Goal: Information Seeking & Learning: Learn about a topic

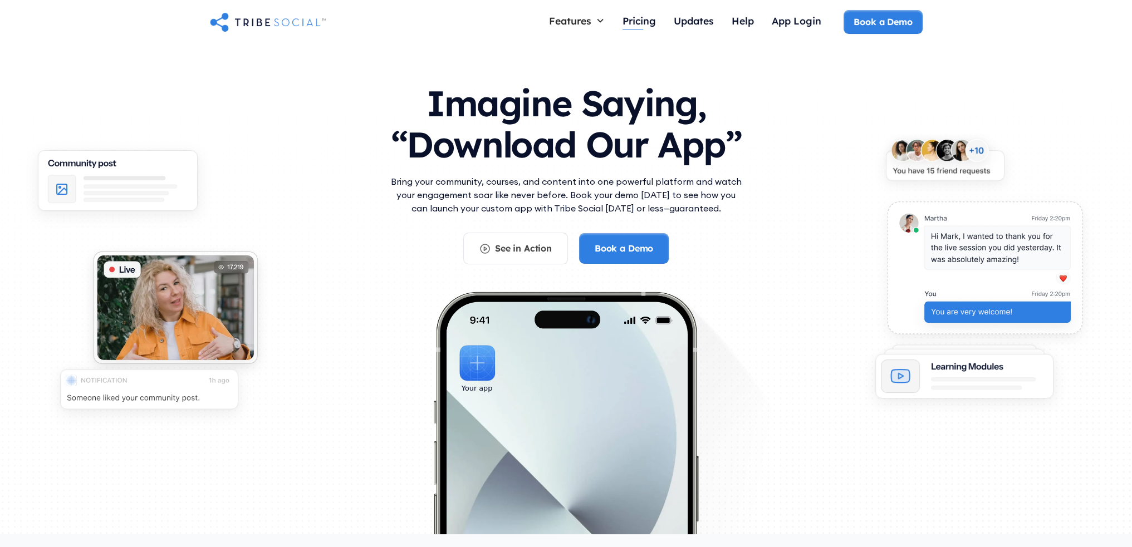
click at [644, 24] on div "Pricing" at bounding box center [639, 20] width 33 height 12
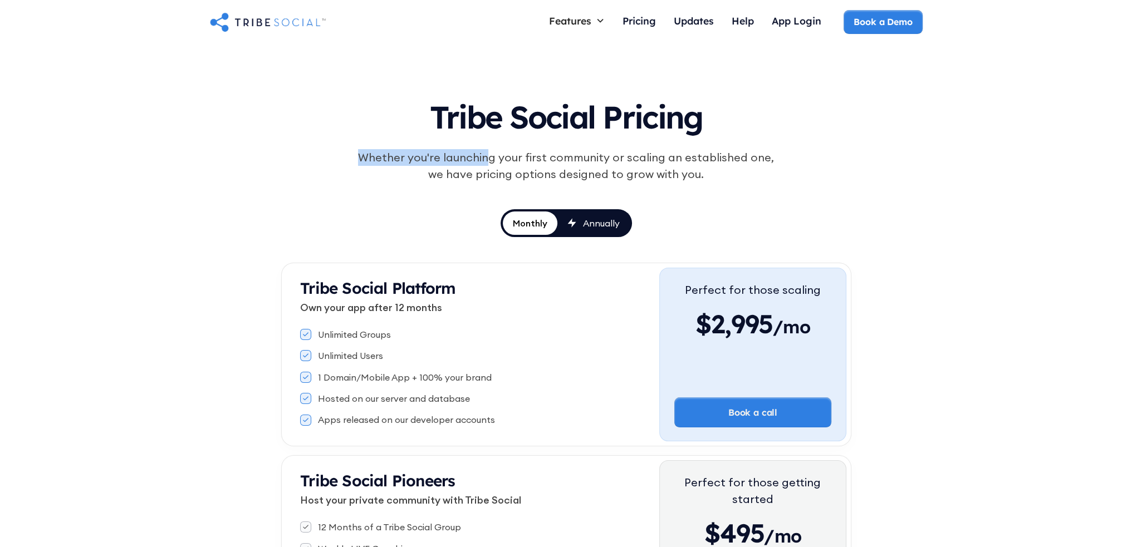
drag, startPoint x: 480, startPoint y: 162, endPoint x: 700, endPoint y: 148, distance: 220.4
click at [700, 148] on div "Tribe Social Pricing Whether you're launching your first community or scaling a…" at bounding box center [566, 158] width 517 height 138
click at [700, 148] on div "Tribe Social Pricing" at bounding box center [566, 119] width 517 height 60
click at [307, 28] on img "home" at bounding box center [268, 22] width 116 height 22
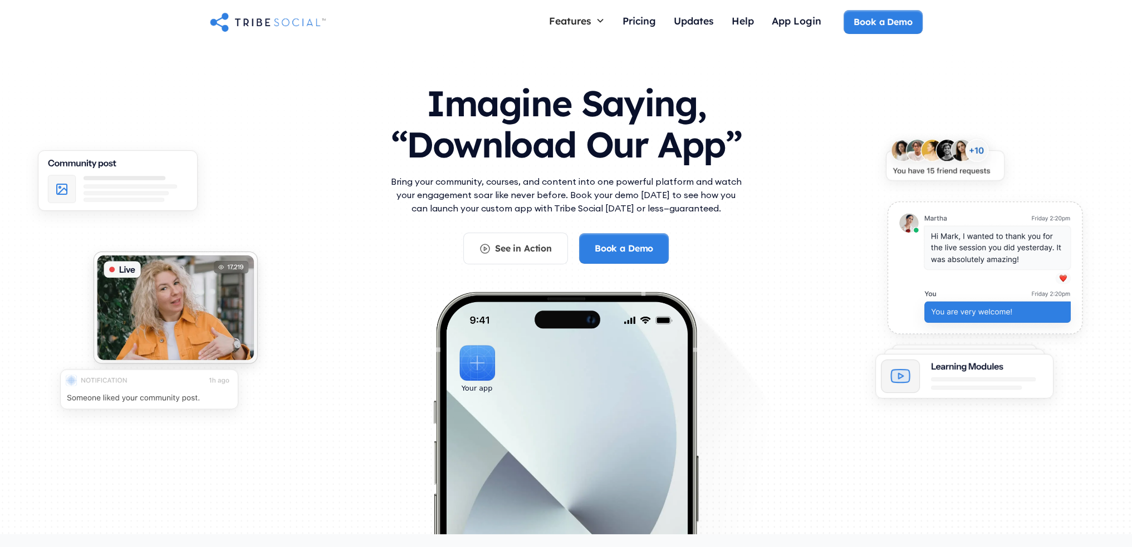
click at [453, 198] on p "Bring your community, courses, and content into one powerful platform and watch…" at bounding box center [566, 195] width 356 height 40
click at [492, 197] on p "Bring your community, courses, and content into one powerful platform and watch…" at bounding box center [566, 195] width 356 height 40
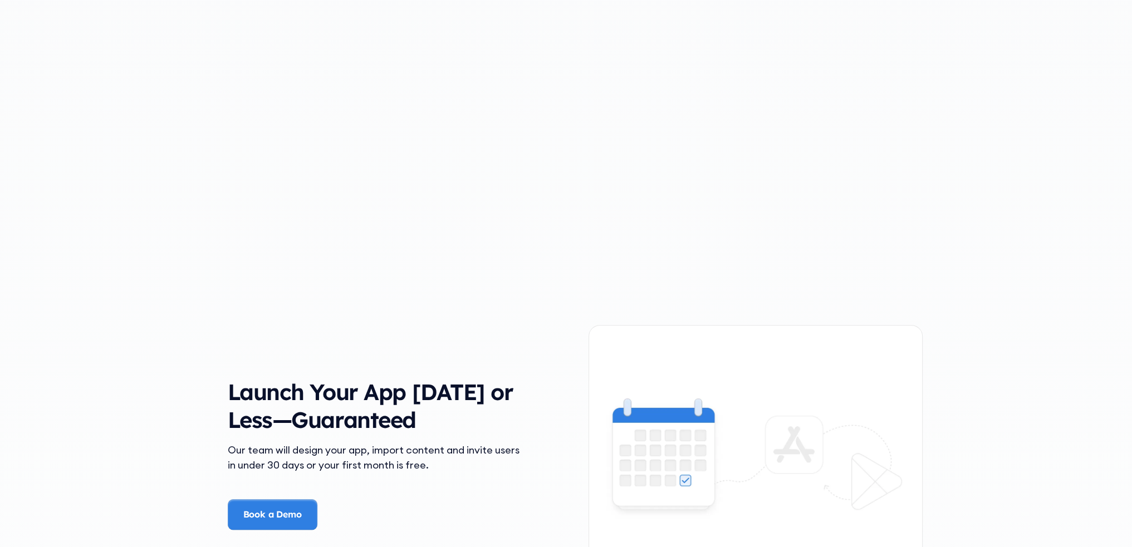
scroll to position [1392, 0]
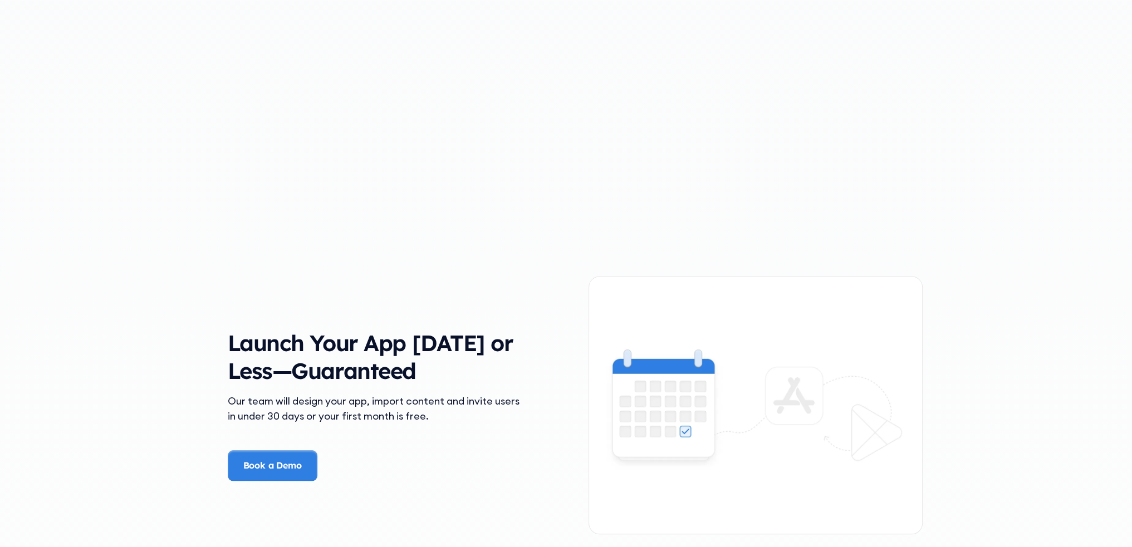
click at [981, 229] on div "The Problem Your Community Deserves Better Picture this—you’ve worked hard to b…" at bounding box center [566, 532] width 1132 height 2545
click at [967, 196] on div "The Problem Your Community Deserves Better Picture this—you’ve worked hard to b…" at bounding box center [566, 532] width 1132 height 2545
